Goal: Task Accomplishment & Management: Use online tool/utility

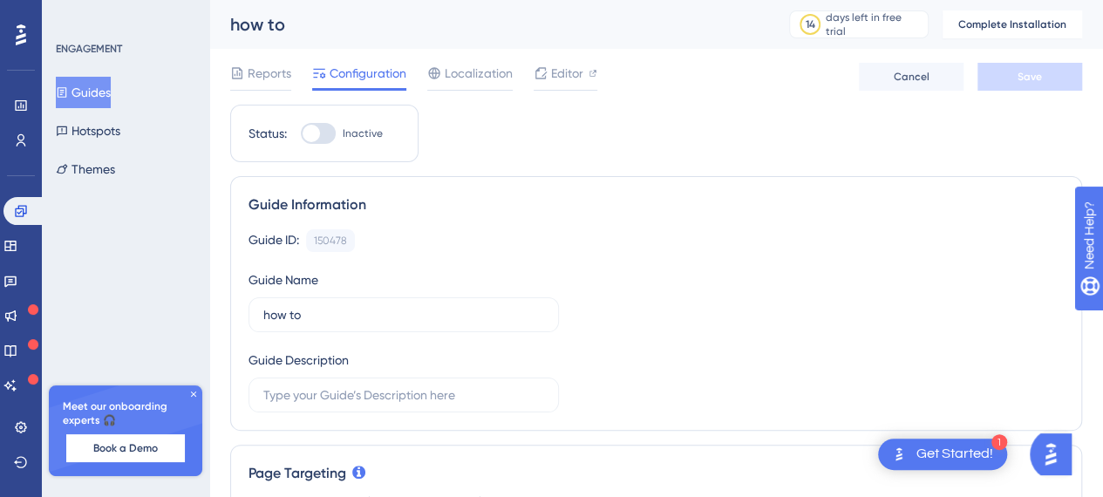
click at [324, 130] on div at bounding box center [318, 133] width 35 height 21
click at [301, 133] on input "Inactive" at bounding box center [300, 133] width 1 height 1
checkbox input "false"
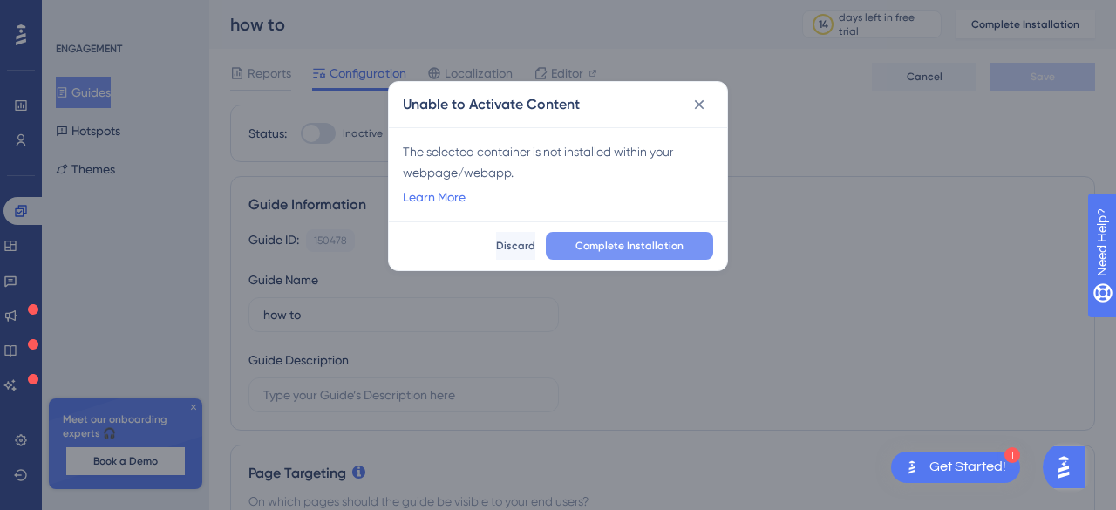
click at [610, 245] on span "Complete Installation" at bounding box center [630, 246] width 108 height 14
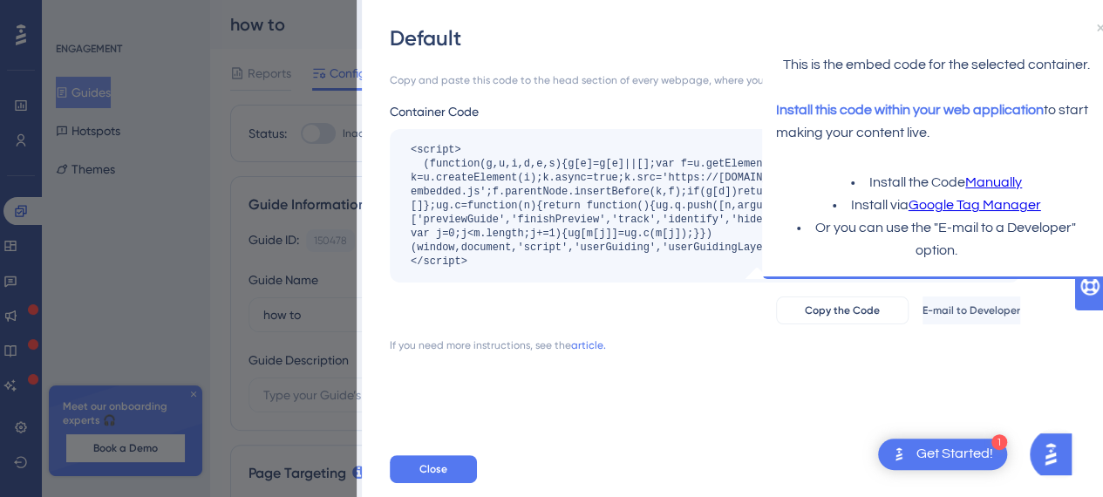
click at [276, 278] on div "Default Copy and paste this code to the head section of every webpage, where yo…" at bounding box center [551, 248] width 1103 height 497
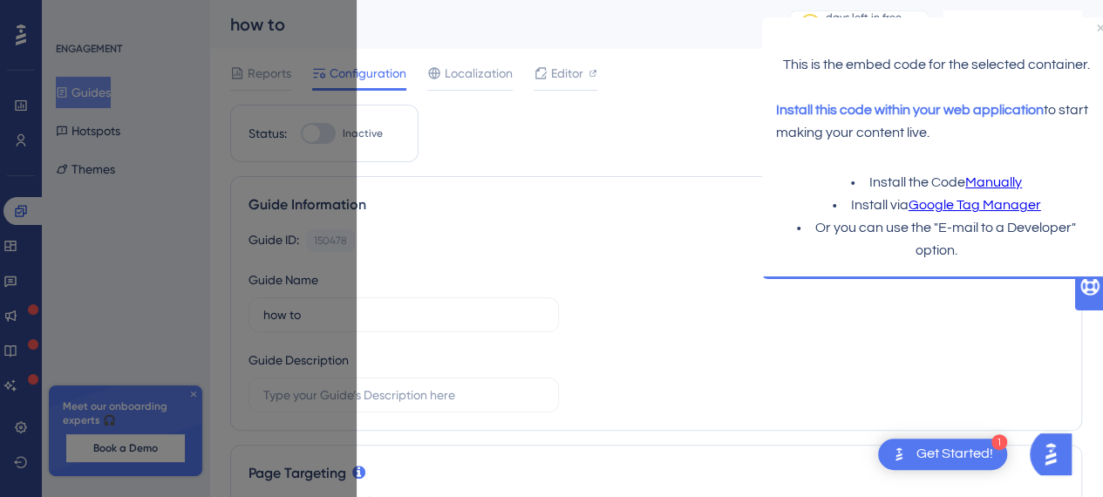
click at [254, 251] on div "Guide ID: 150478 Copy Guide Name how to Guide Description" at bounding box center [656, 320] width 815 height 183
